Goal: Feedback & Contribution: Contribute content

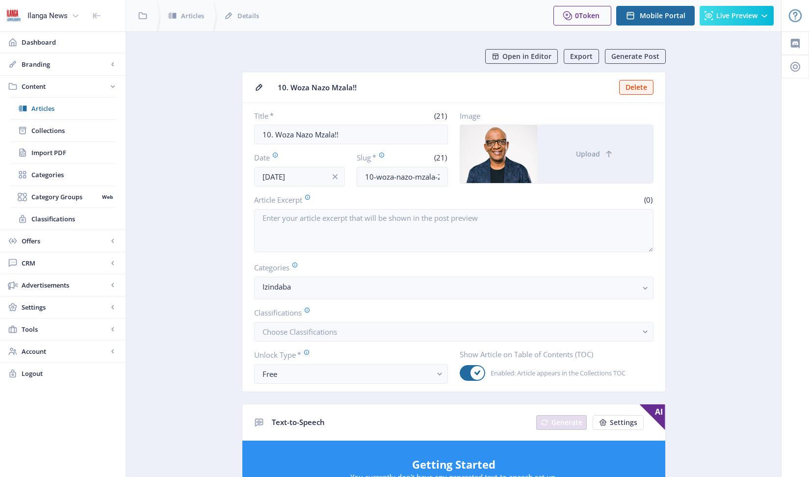
click at [43, 106] on span "Articles" at bounding box center [73, 109] width 84 height 10
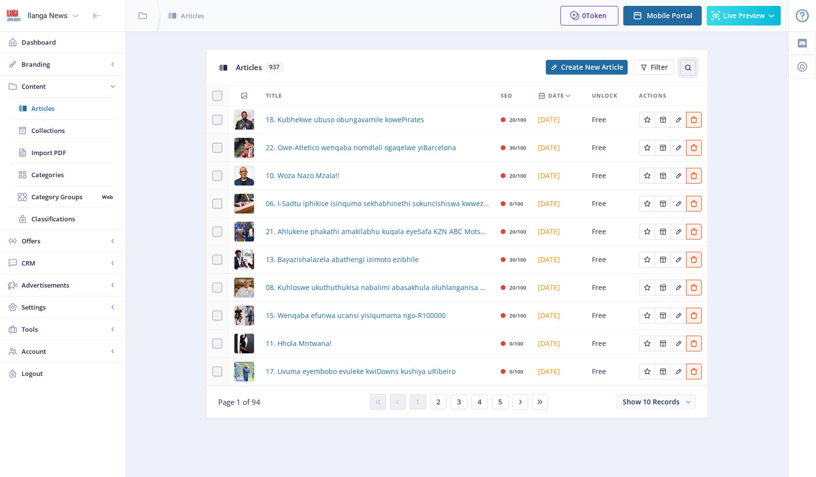
drag, startPoint x: 688, startPoint y: 70, endPoint x: 667, endPoint y: 81, distance: 23.7
click at [688, 69] on icon at bounding box center [688, 68] width 6 height 6
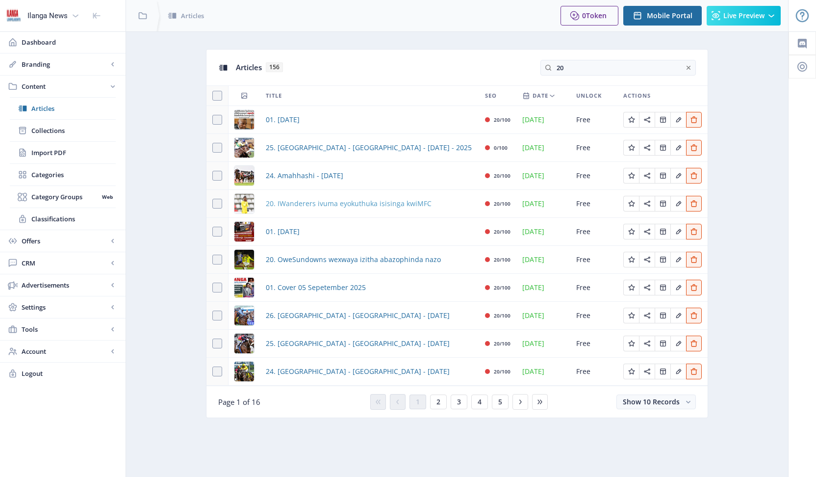
type input "20"
click at [316, 205] on span "20. IWanderers ivuma eyokuthuka isisinga kwiMFC" at bounding box center [349, 204] width 166 height 12
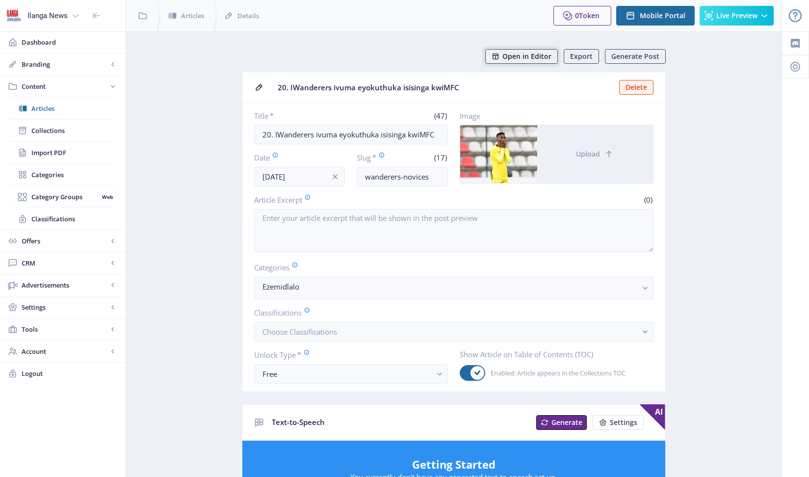
click at [530, 57] on span "Open in Editor" at bounding box center [526, 57] width 49 height 8
click at [58, 108] on span "Articles" at bounding box center [73, 109] width 84 height 10
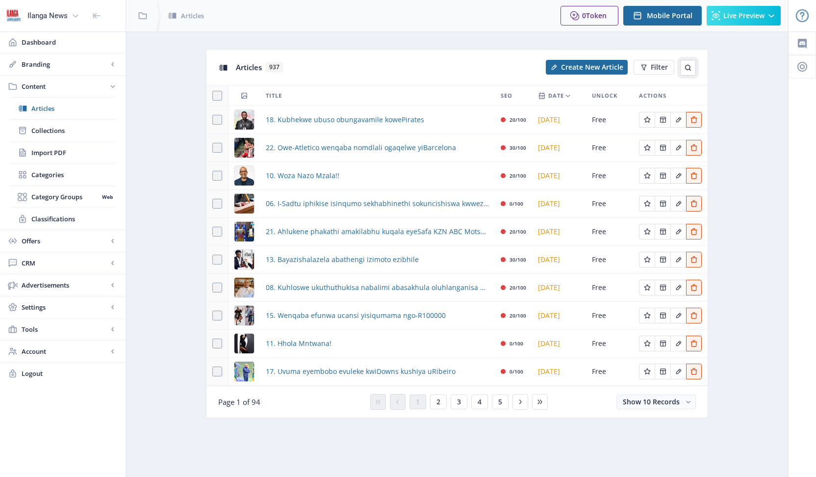
click at [684, 66] on button at bounding box center [689, 68] width 16 height 16
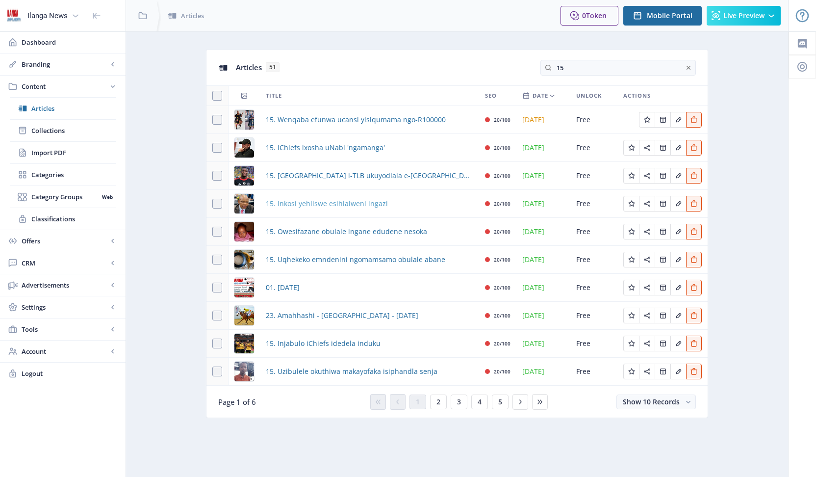
type input "15"
click at [334, 204] on span "15. Inkosi yehliswe esihlalweni ingazi" at bounding box center [327, 204] width 122 height 12
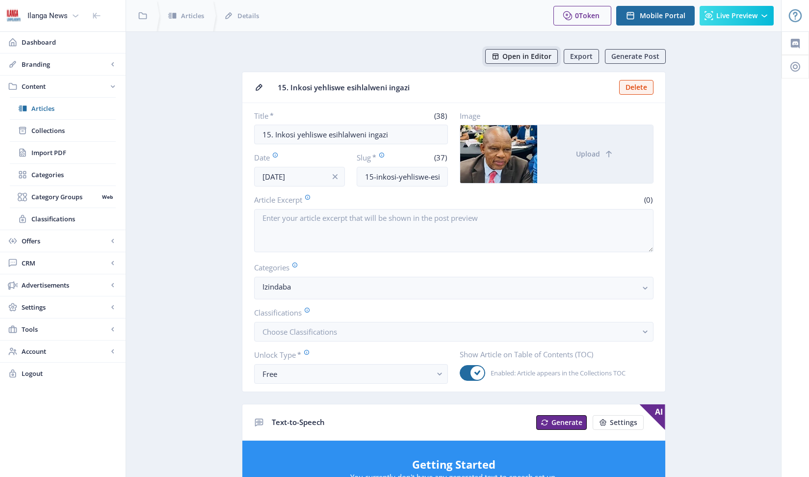
click at [531, 58] on span "Open in Editor" at bounding box center [526, 57] width 49 height 8
click at [39, 108] on span "Articles" at bounding box center [73, 109] width 84 height 10
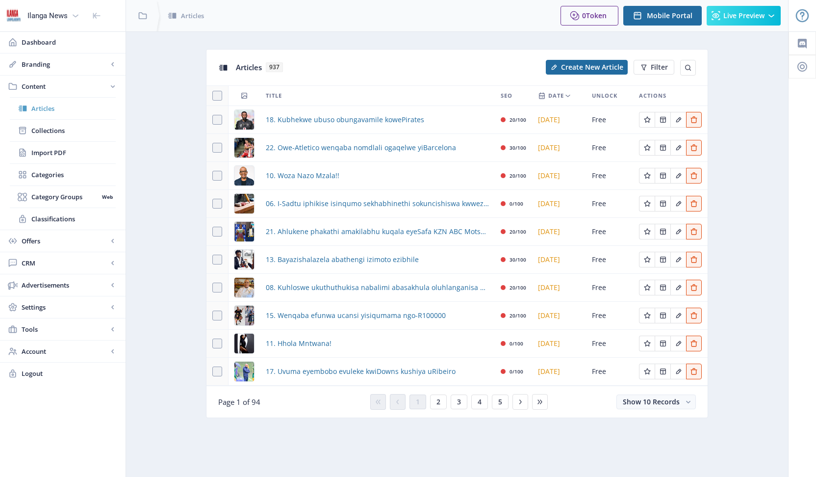
click at [48, 111] on span "Articles" at bounding box center [73, 109] width 84 height 10
click at [51, 108] on span "Articles" at bounding box center [73, 109] width 84 height 10
click at [572, 67] on span "Create New Article" at bounding box center [592, 67] width 62 height 8
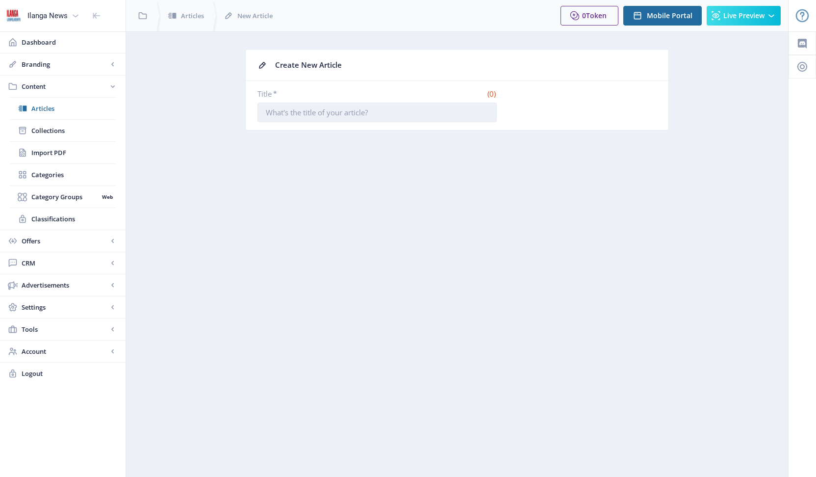
click at [355, 113] on input "Title *" at bounding box center [377, 113] width 239 height 20
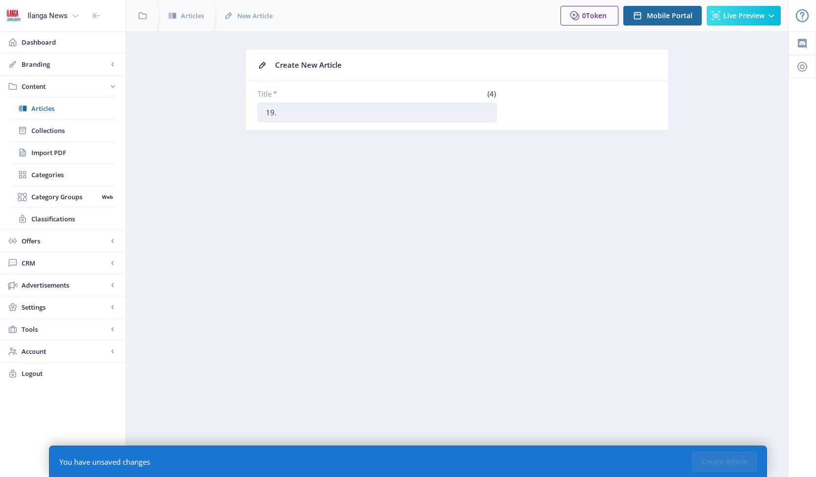
paste input "Ayizobaklinya abathengi intengo kaphethiloli njengoba bekulindelekile"
type input "19. Ayizobaklinya abathengi intengo kaphethiloli njengoba bekulindelekile"
click at [712, 462] on button "Create Article" at bounding box center [725, 462] width 64 height 20
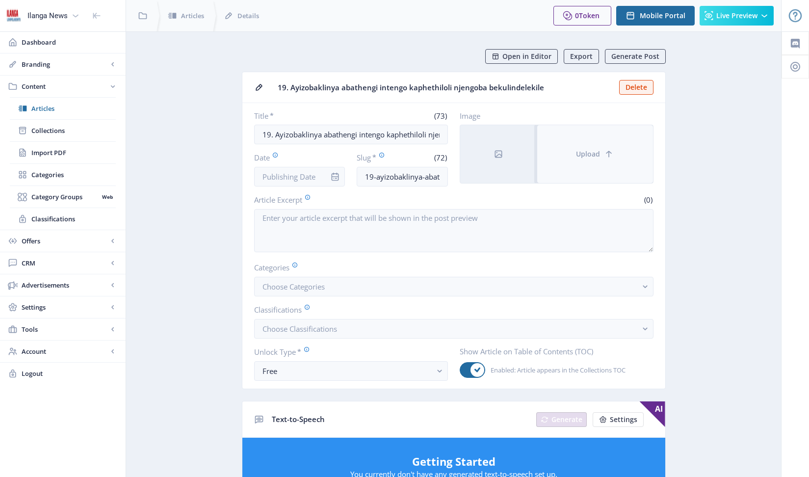
click at [568, 160] on button "Upload" at bounding box center [595, 154] width 116 height 58
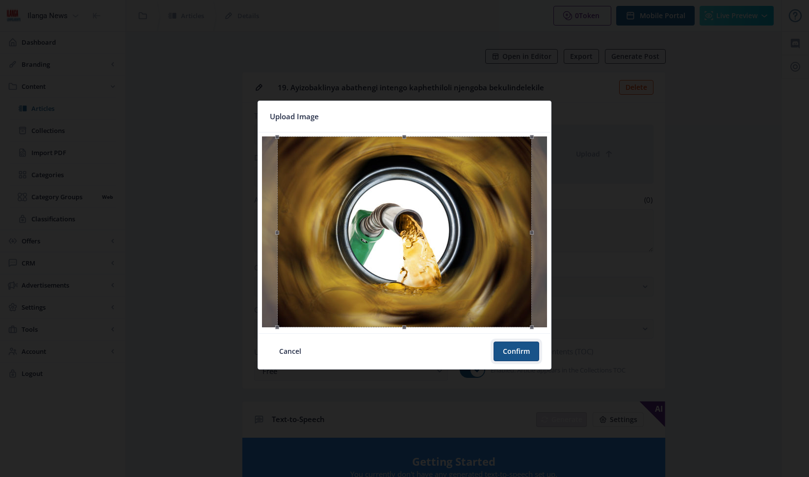
drag, startPoint x: 523, startPoint y: 349, endPoint x: 507, endPoint y: 339, distance: 18.8
click at [523, 348] on button "Confirm" at bounding box center [517, 352] width 46 height 20
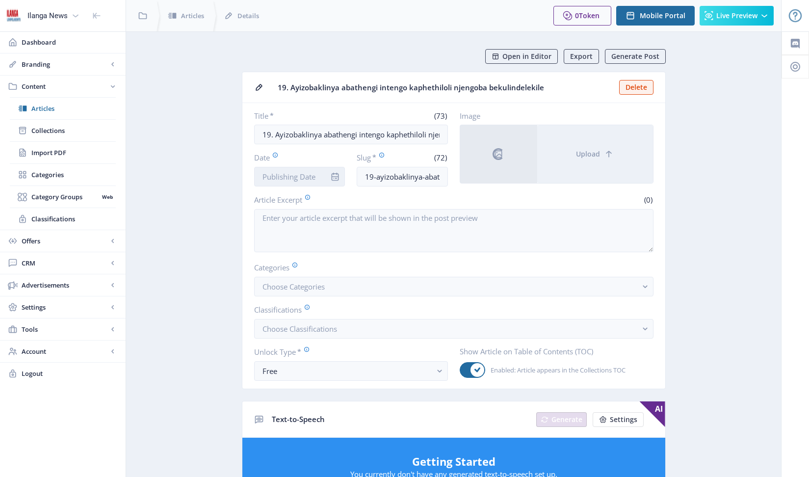
click at [310, 180] on input "Date" at bounding box center [299, 177] width 91 height 20
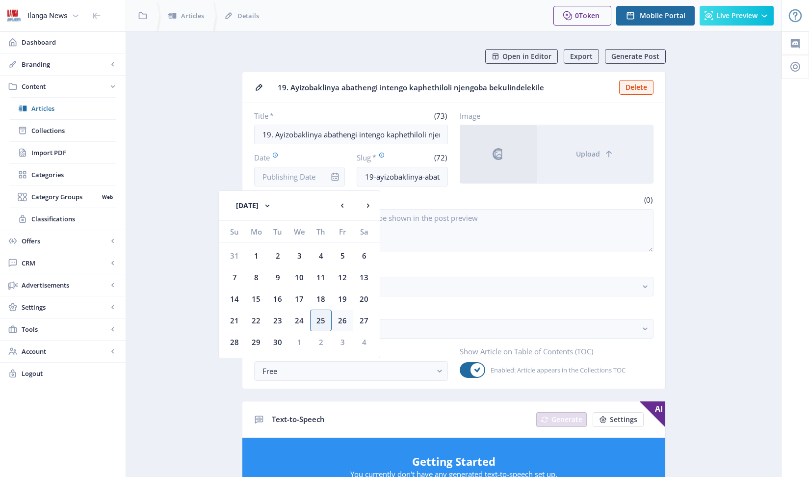
click at [340, 321] on div "26" at bounding box center [343, 321] width 22 height 22
type input "[DATE]"
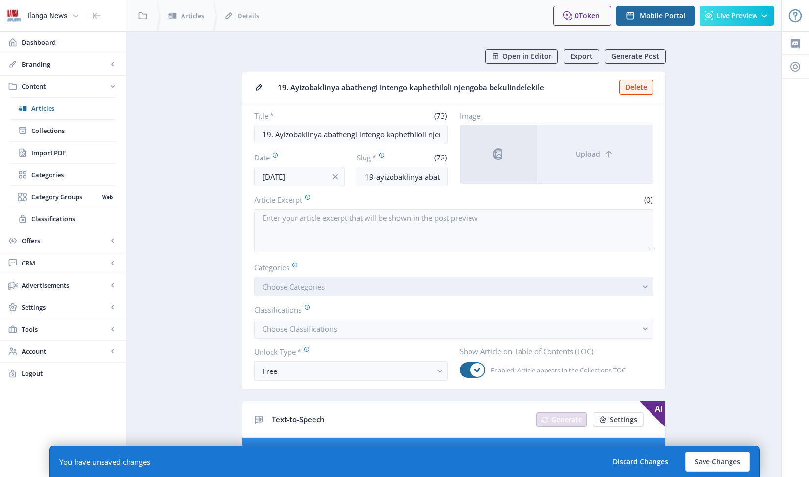
click at [327, 286] on button "Choose Categories" at bounding box center [453, 287] width 399 height 20
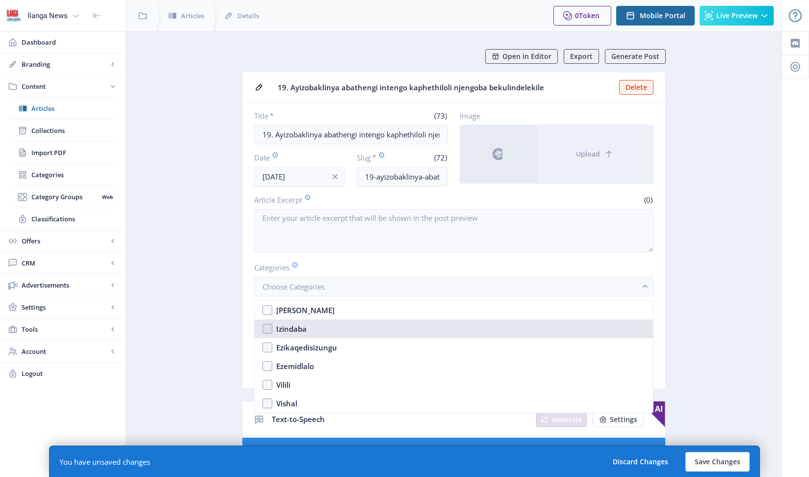
click at [267, 330] on nb-option "Izindaba" at bounding box center [454, 328] width 398 height 19
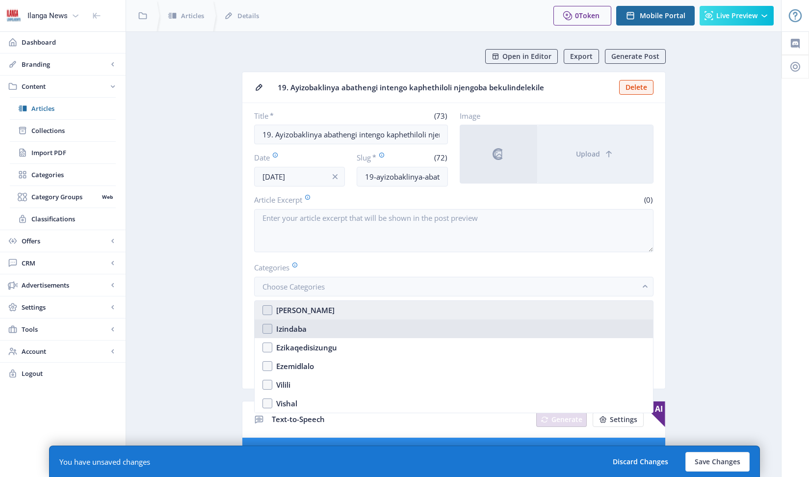
checkbox input "true"
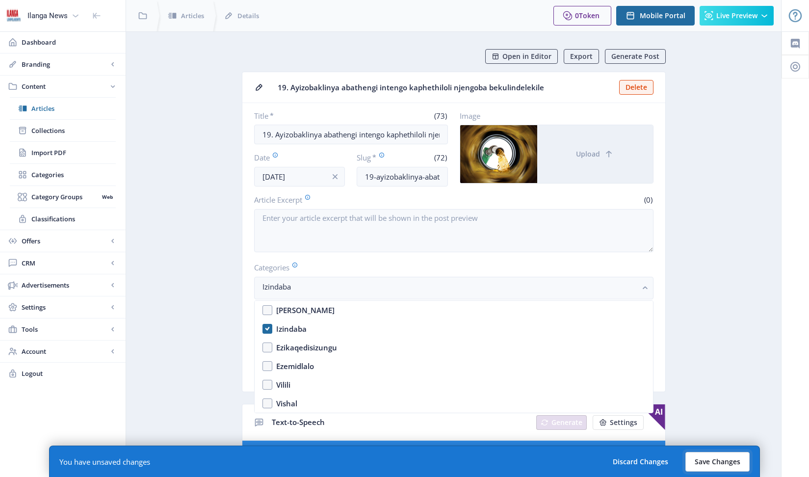
click at [709, 457] on button "Save Changes" at bounding box center [717, 462] width 64 height 20
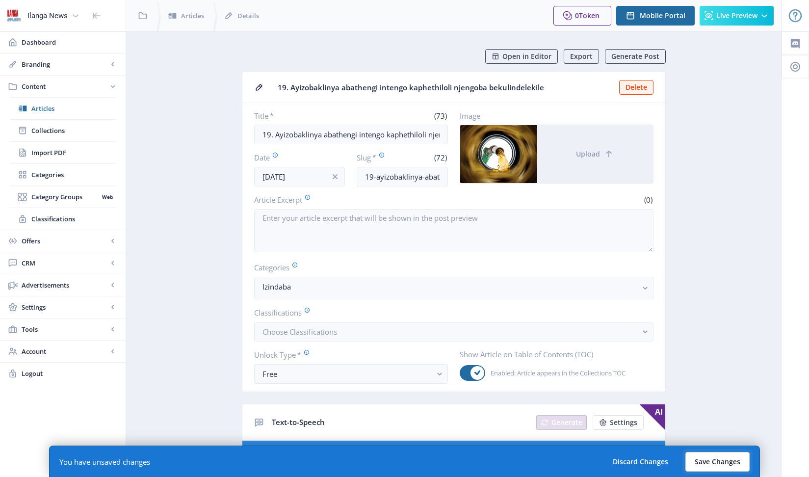
click at [722, 469] on button "Save Changes" at bounding box center [717, 462] width 64 height 20
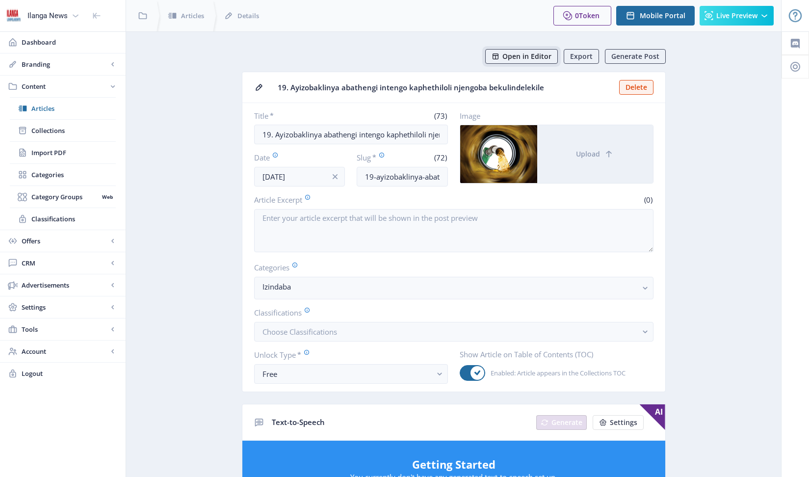
click at [527, 58] on span "Open in Editor" at bounding box center [526, 57] width 49 height 8
